Goal: Task Accomplishment & Management: Manage account settings

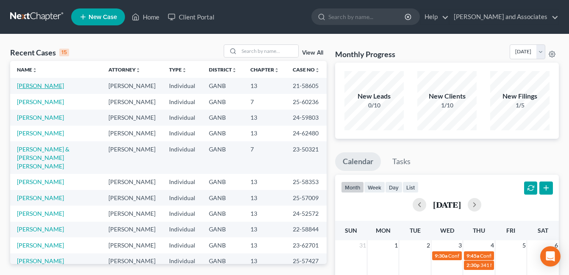
click at [32, 85] on link "[PERSON_NAME]" at bounding box center [40, 85] width 47 height 7
click at [31, 85] on link "[PERSON_NAME]" at bounding box center [40, 85] width 47 height 7
click at [39, 86] on link "[PERSON_NAME]" at bounding box center [40, 85] width 47 height 7
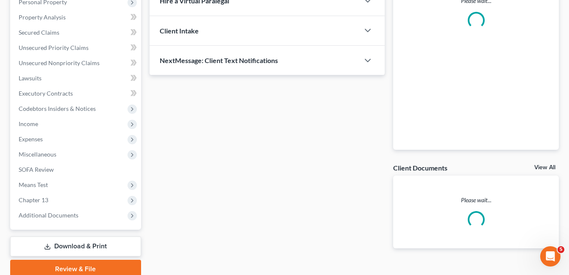
scroll to position [169, 0]
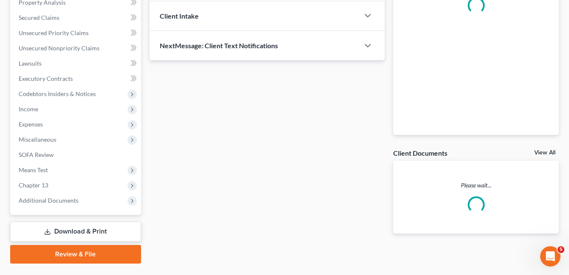
click at [60, 242] on div "Case Dashboard Payments Invoices Payments Payments Credit Report Client Profile" at bounding box center [75, 88] width 139 height 352
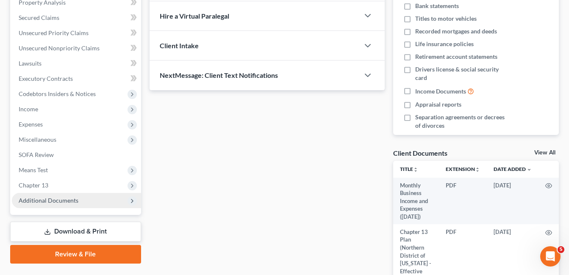
drag, startPoint x: 64, startPoint y: 201, endPoint x: 77, endPoint y: 204, distance: 13.0
click at [64, 201] on span "Additional Documents" at bounding box center [49, 200] width 60 height 7
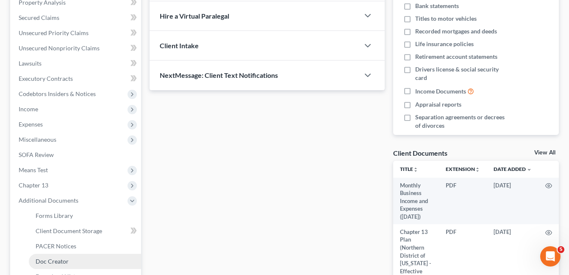
scroll to position [212, 0]
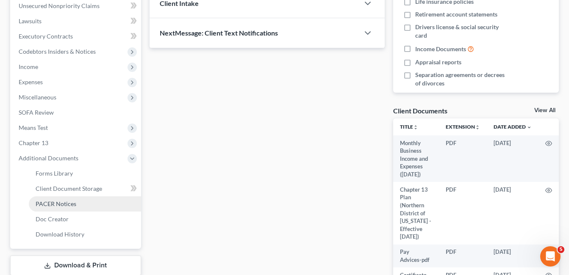
click at [63, 204] on span "PACER Notices" at bounding box center [56, 203] width 41 height 7
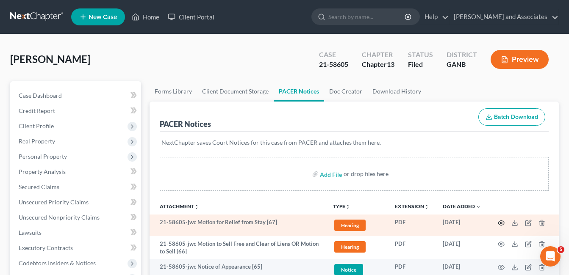
click at [500, 223] on circle "button" at bounding box center [501, 223] width 2 height 2
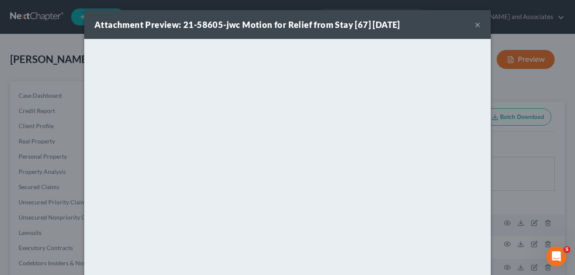
click at [476, 25] on button "×" at bounding box center [478, 24] width 6 height 10
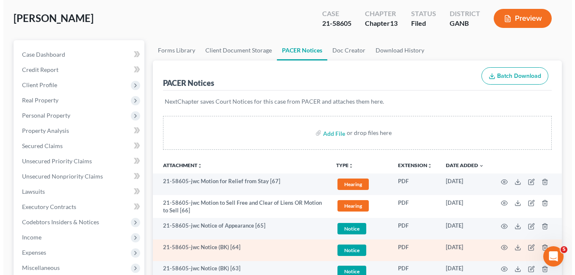
scroll to position [85, 0]
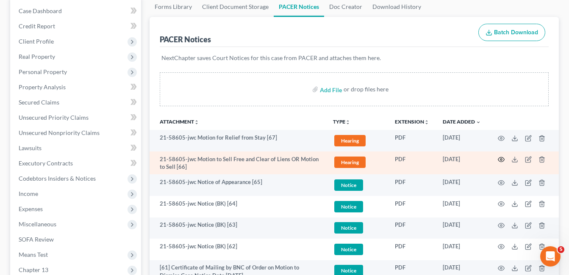
click at [502, 158] on icon "button" at bounding box center [501, 159] width 7 height 7
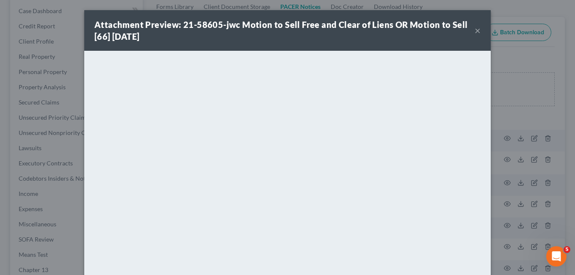
scroll to position [91, 0]
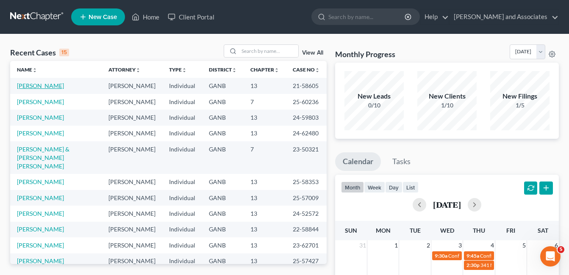
click at [47, 87] on link "[PERSON_NAME]" at bounding box center [40, 85] width 47 height 7
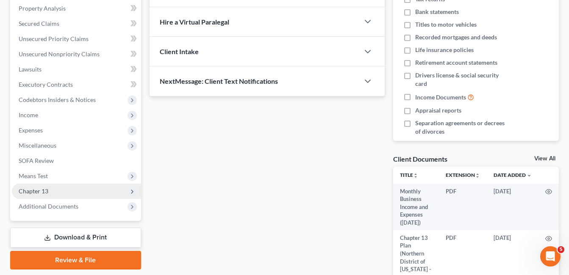
scroll to position [169, 0]
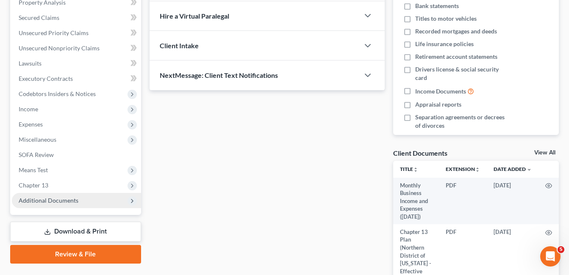
click at [52, 198] on span "Additional Documents" at bounding box center [49, 200] width 60 height 7
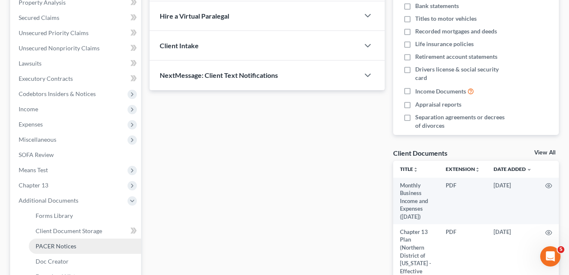
click at [66, 244] on span "PACER Notices" at bounding box center [56, 246] width 41 height 7
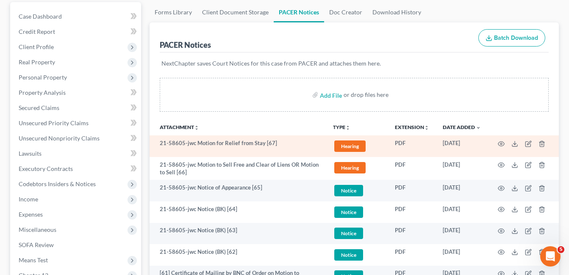
scroll to position [85, 0]
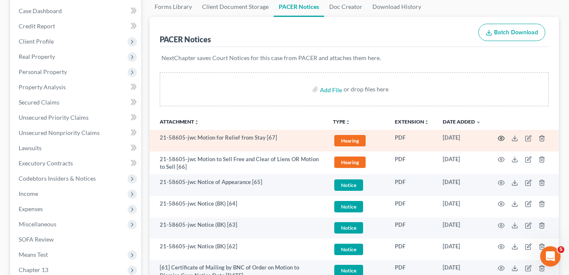
click at [500, 138] on icon "button" at bounding box center [501, 138] width 7 height 7
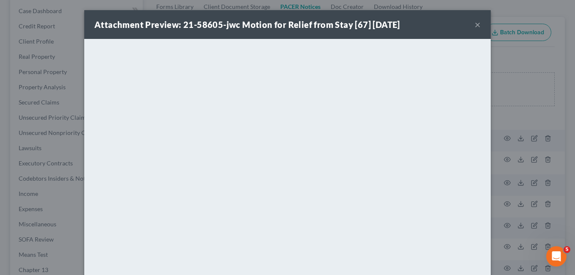
click at [475, 26] on button "×" at bounding box center [478, 24] width 6 height 10
